Goal: Navigation & Orientation: Find specific page/section

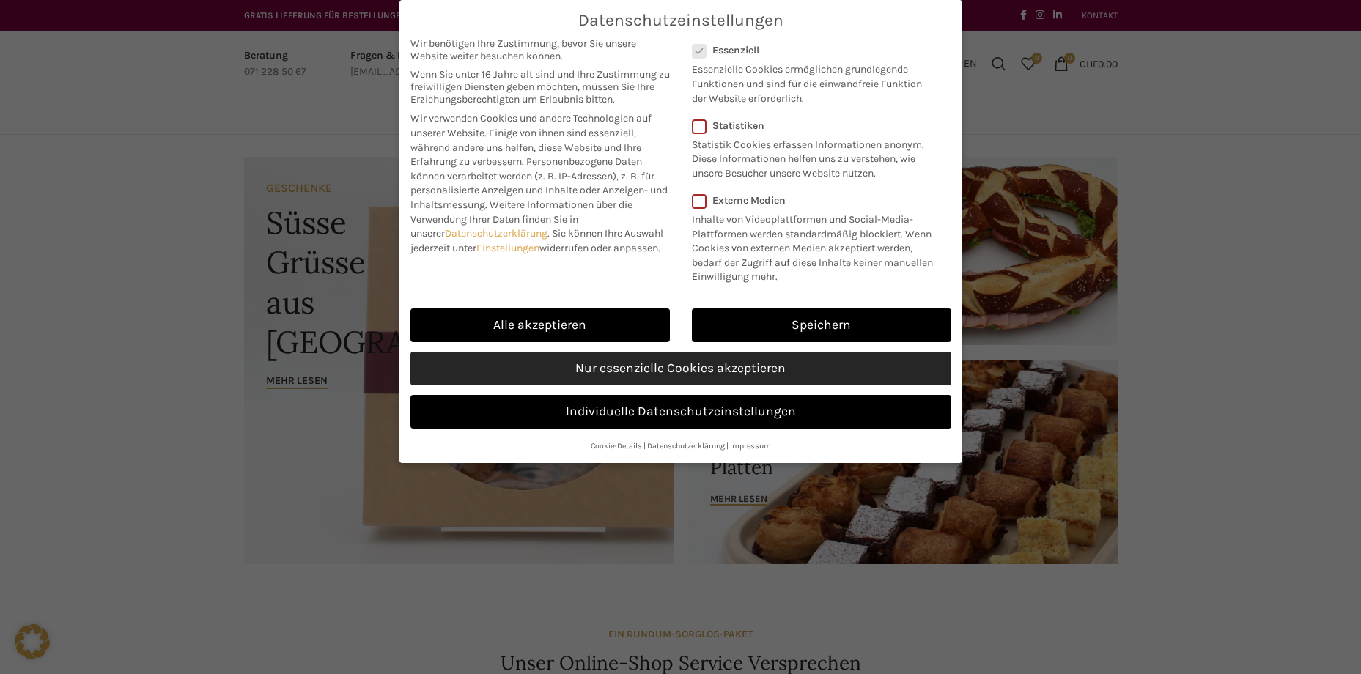
click at [623, 371] on link "Nur essenzielle Cookies akzeptieren" at bounding box center [680, 369] width 541 height 34
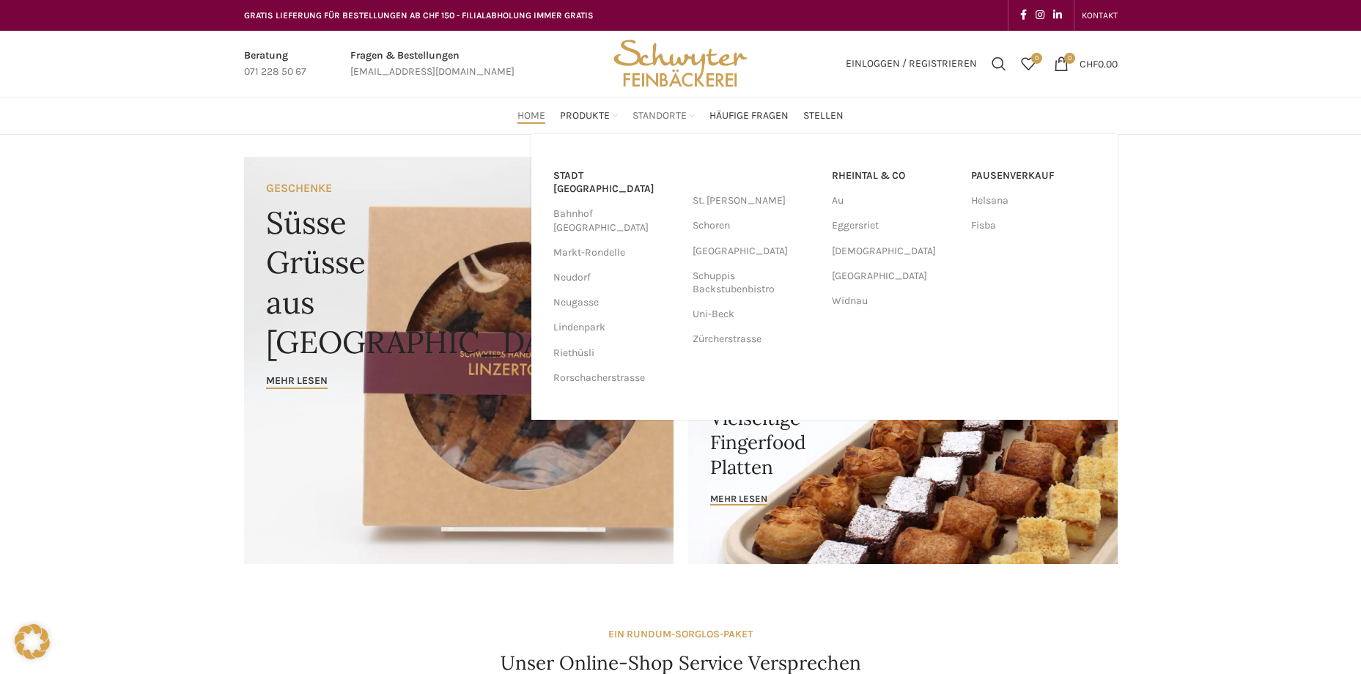
click at [656, 111] on span "Standorte" at bounding box center [659, 116] width 54 height 14
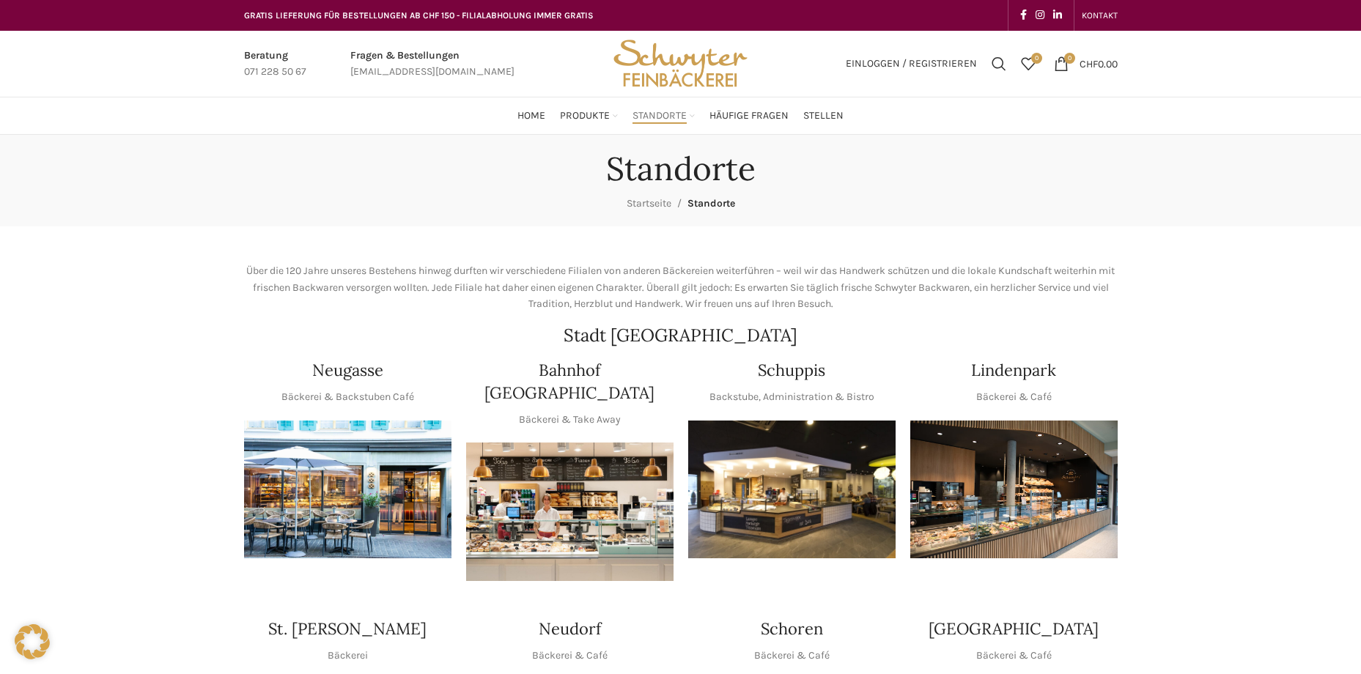
click at [568, 482] on img "1 / 1" at bounding box center [569, 512] width 207 height 138
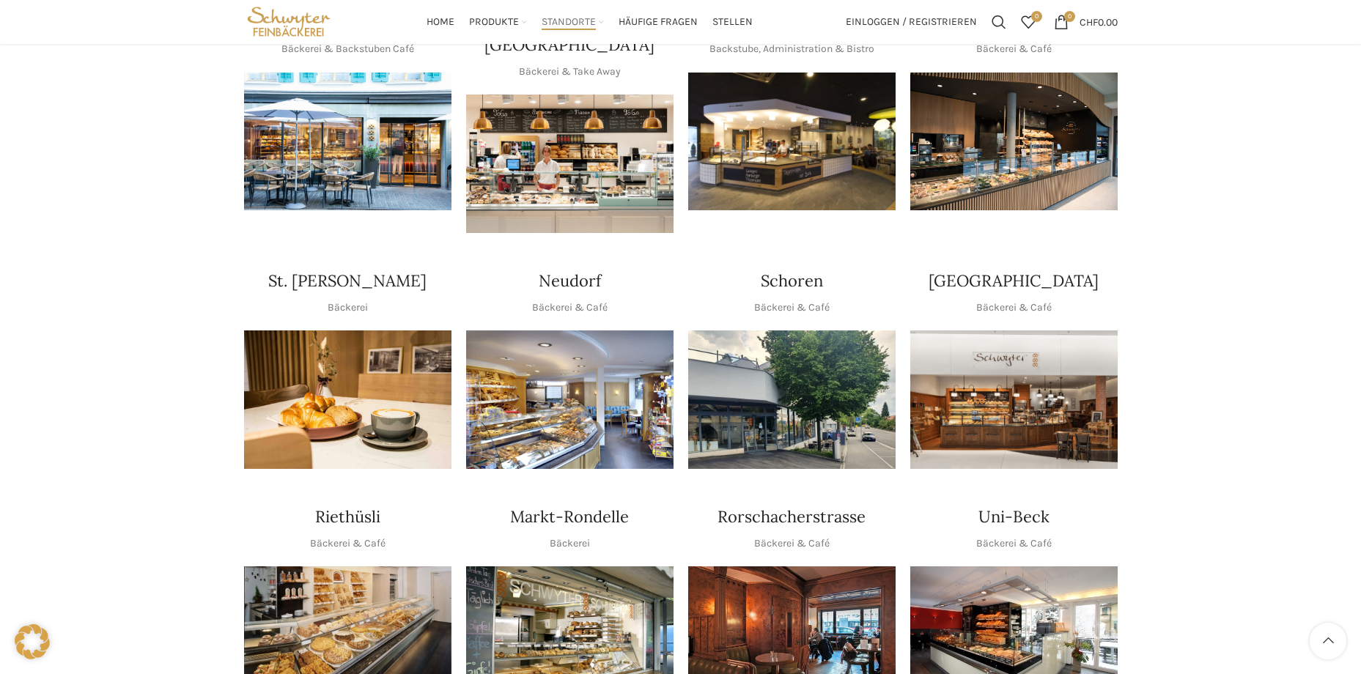
scroll to position [293, 0]
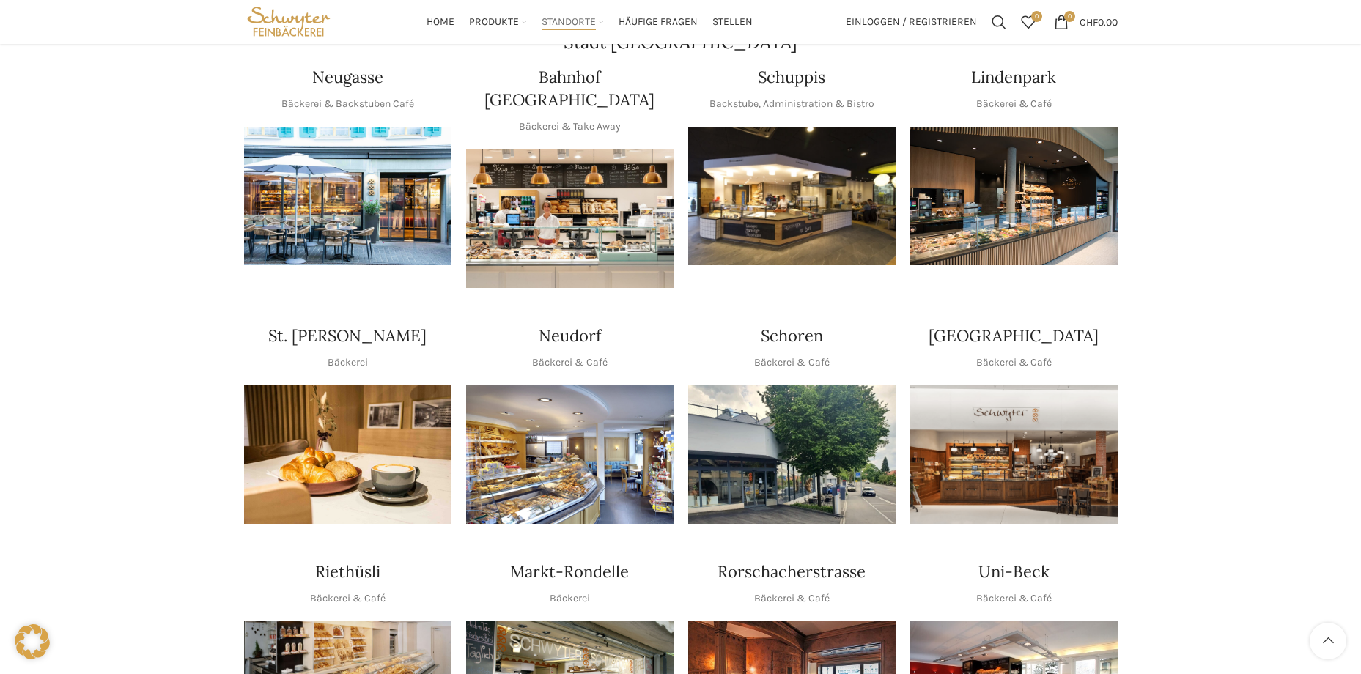
click at [335, 196] on img "1 / 1" at bounding box center [347, 197] width 207 height 138
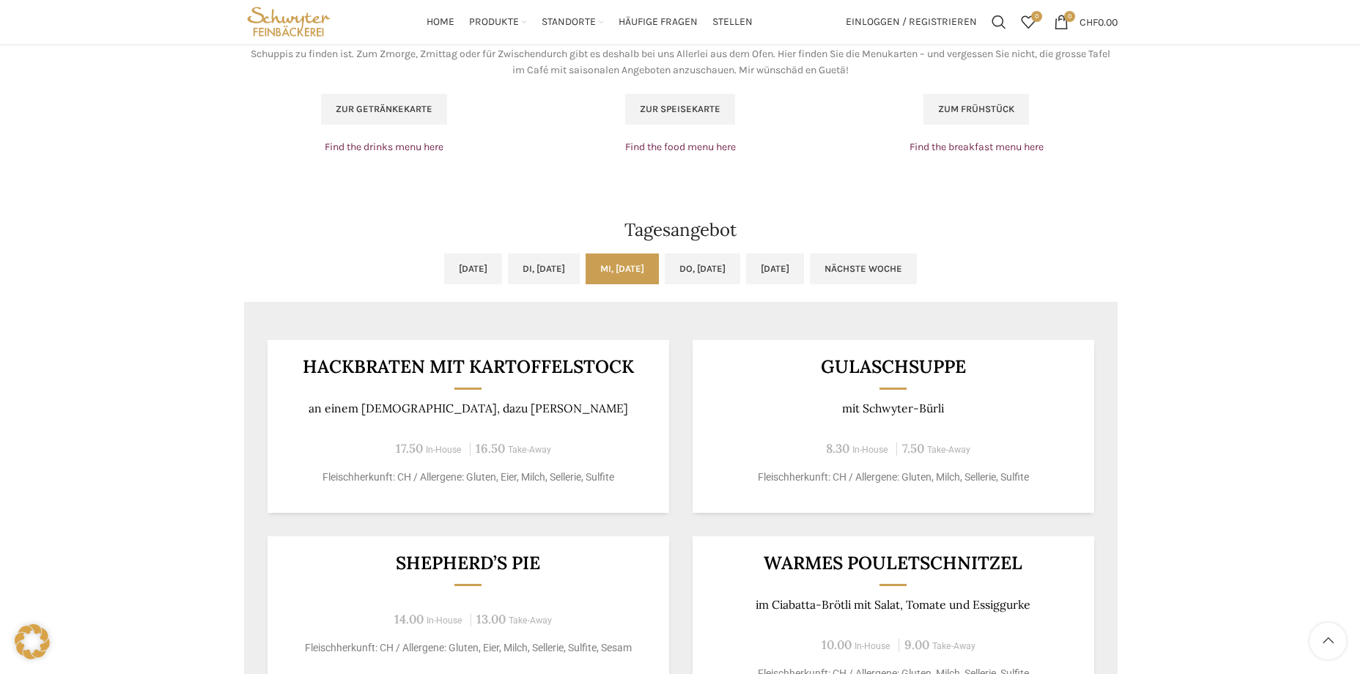
scroll to position [1026, 0]
